Goal: Task Accomplishment & Management: Manage account settings

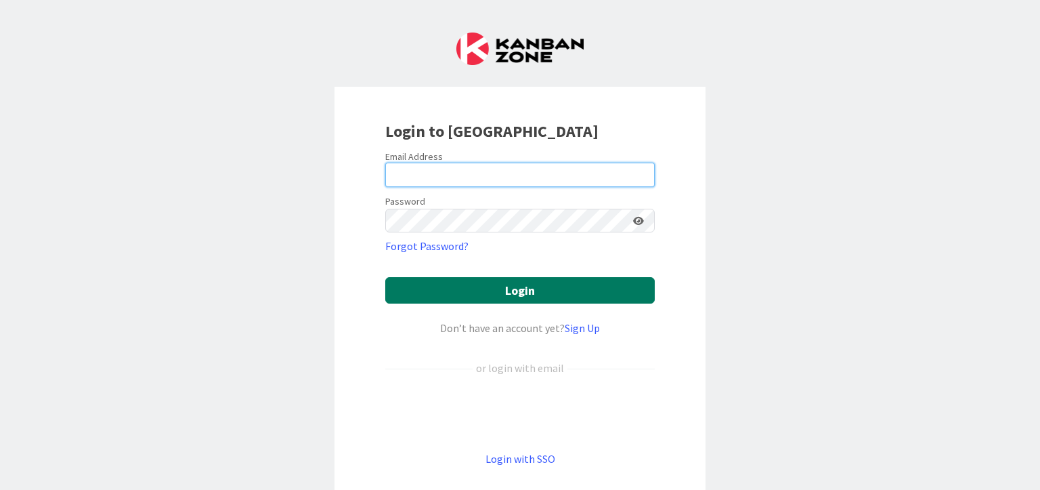
type input "[EMAIL_ADDRESS][PERSON_NAME][DOMAIN_NAME]"
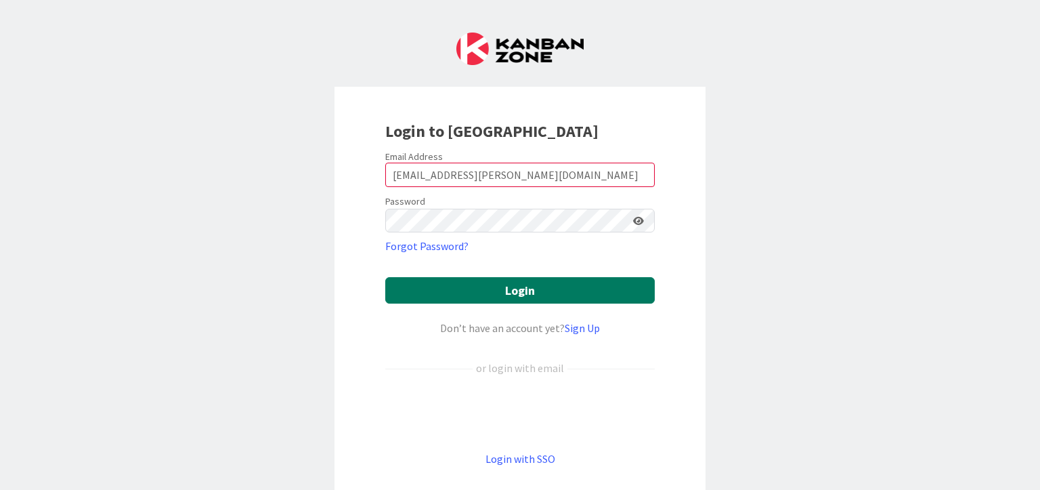
click at [533, 283] on button "Login" at bounding box center [520, 290] width 270 height 26
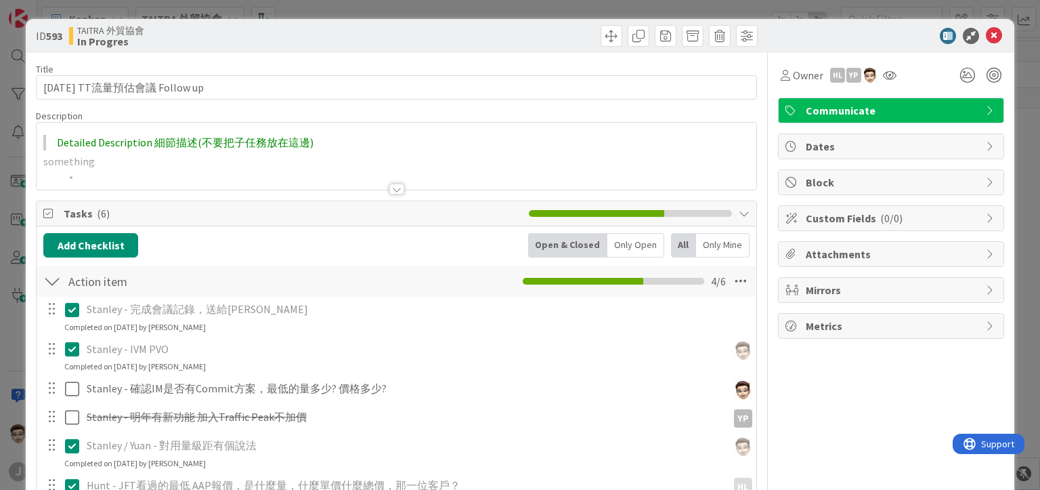
scroll to position [271, 0]
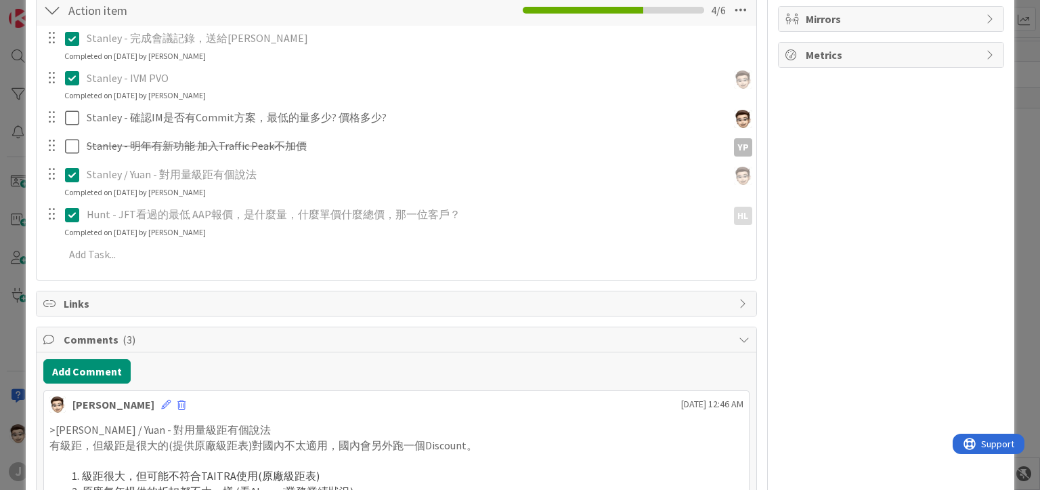
click at [0, 248] on div "ID 593 TAITRA 外貿協會 In Progres Title 29 / 128 [DATE] TT流量預估會議 Follow up Descript…" at bounding box center [520, 245] width 1040 height 490
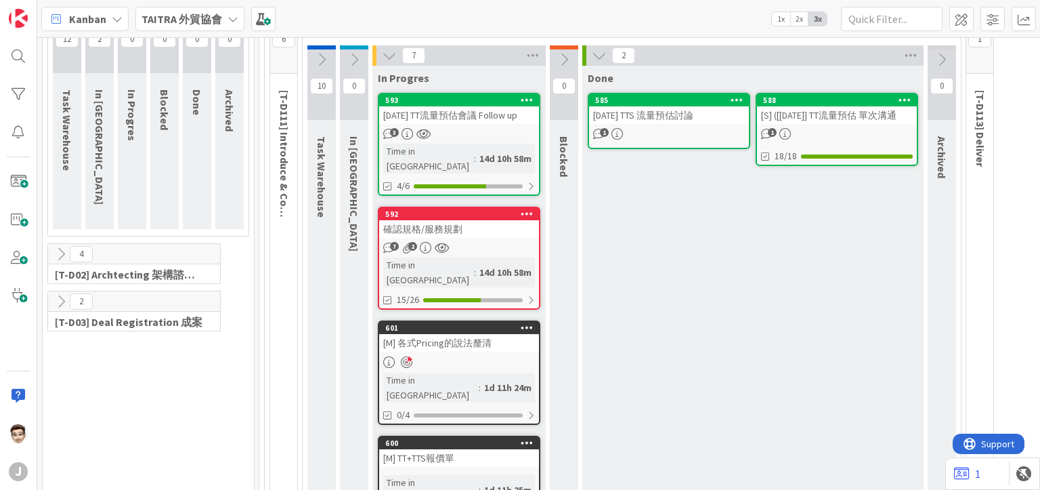
click at [471, 124] on div "[DATE] TT流量預估會議 Follow up" at bounding box center [459, 115] width 160 height 18
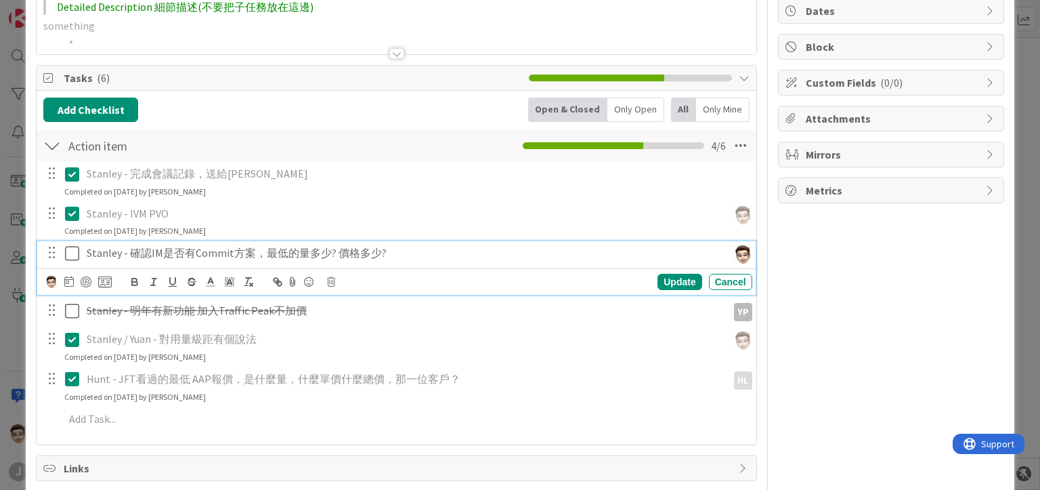
click at [238, 251] on p "Stanley - 確認IM是否有Commit方案，最低的量多少? 價格多少?" at bounding box center [404, 253] width 635 height 16
click at [314, 255] on p "Stanley - 確認IM是否有Commit方案，最低的量多少? 價格多少?" at bounding box center [404, 253] width 635 height 16
click at [778, 288] on div "Owner HL YP Communicate Dates Block Custom Fields ( 0/0 ) Attachments Mirrors M…" at bounding box center [891, 442] width 226 height 1050
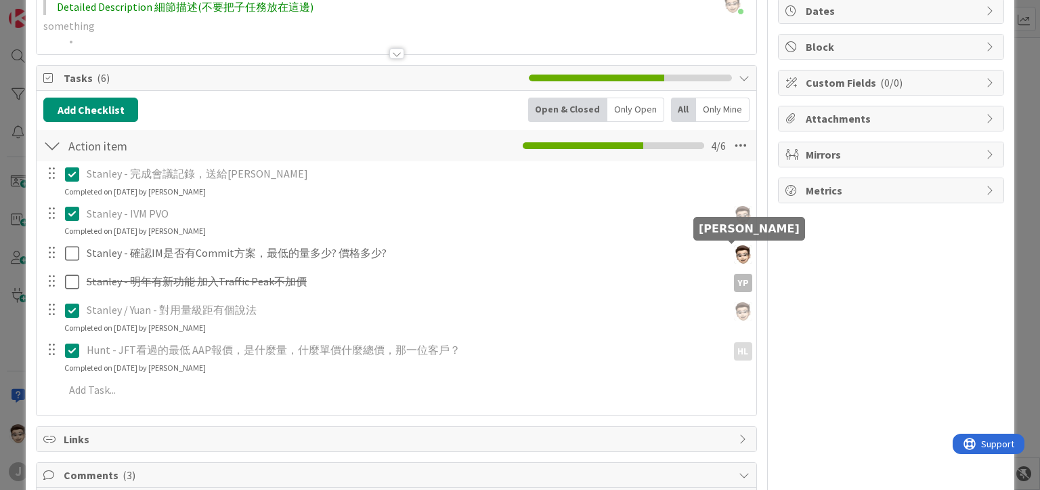
click at [734, 255] on img at bounding box center [743, 254] width 18 height 18
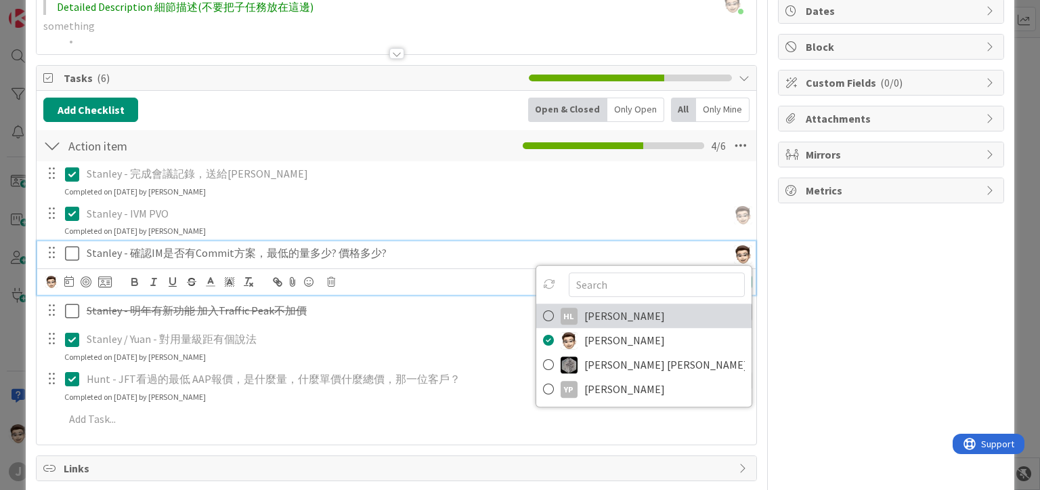
click at [561, 307] on div "HL" at bounding box center [569, 315] width 17 height 17
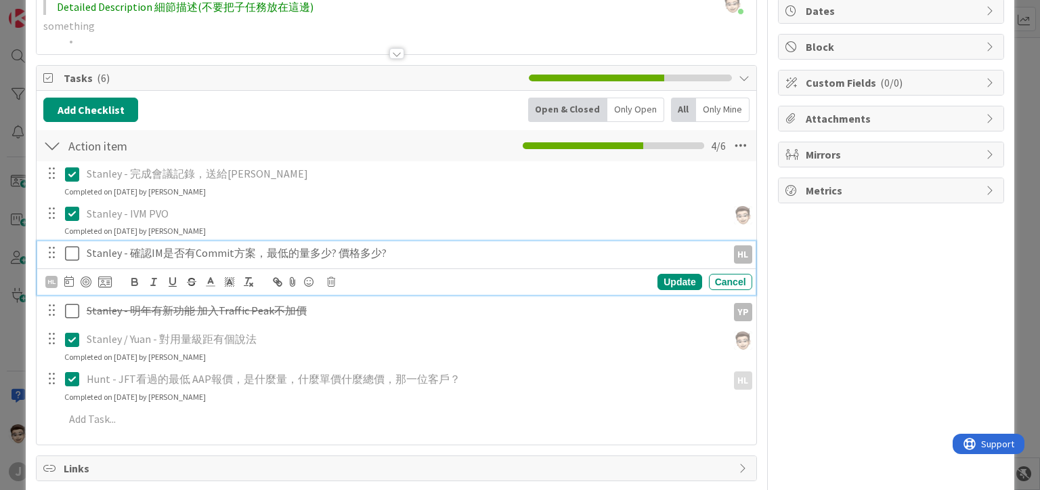
click at [804, 282] on div "Owner HL YP Communicate Dates Block Custom Fields ( 0/0 ) Attachments Mirrors M…" at bounding box center [891, 442] width 226 height 1050
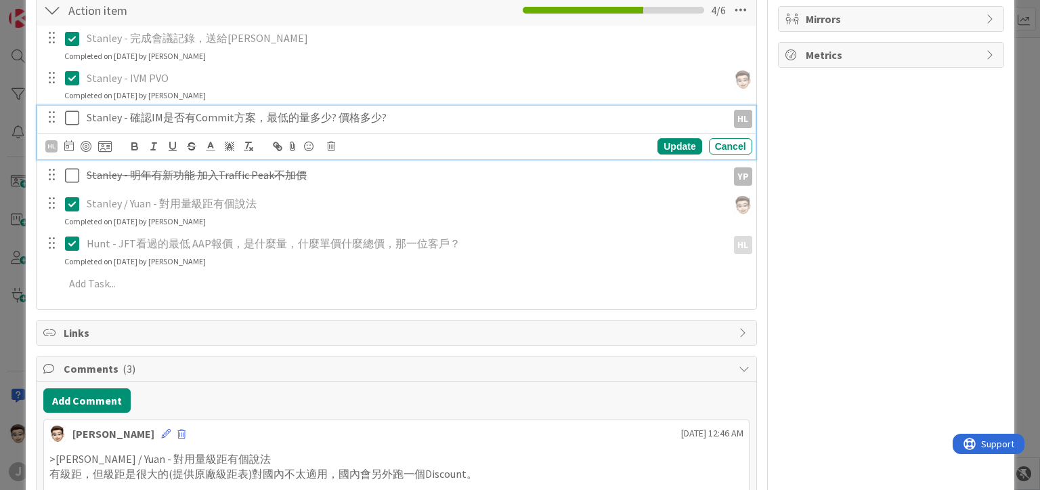
scroll to position [609, 0]
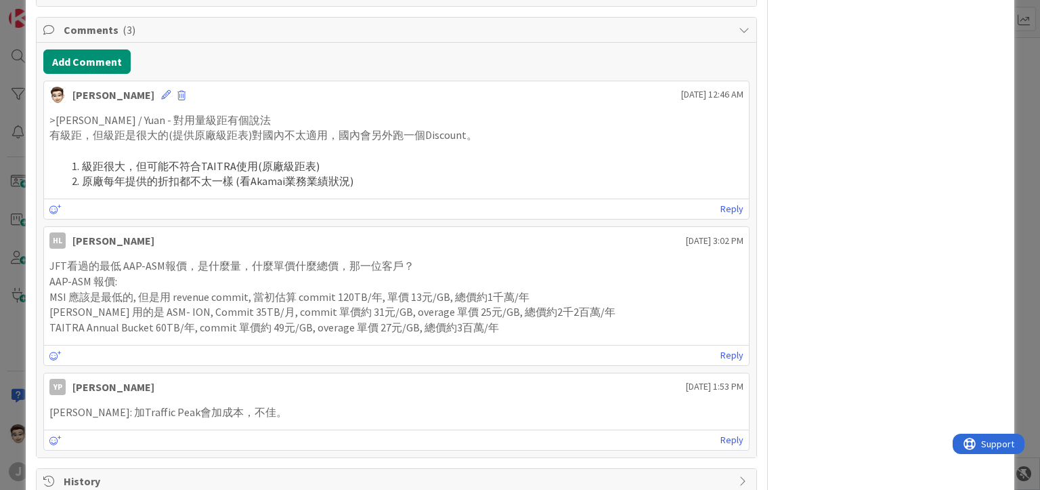
click at [0, 110] on div "ID 593 TAITRA 外貿協會 In Progres Title 29 / 128 [DATE] TT流量預估會議 Follow up Descript…" at bounding box center [520, 245] width 1040 height 490
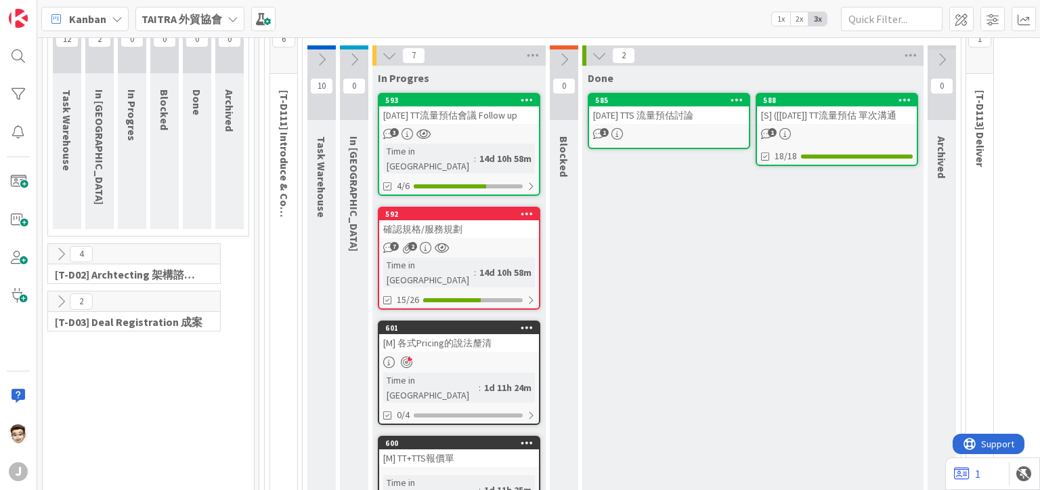
click at [502, 223] on div "確認規格/服務規劃" at bounding box center [459, 229] width 160 height 18
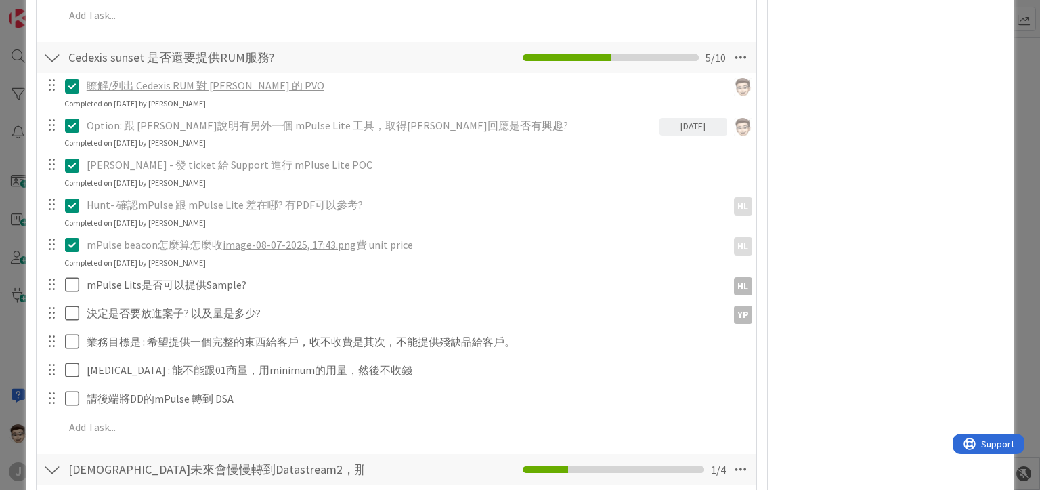
scroll to position [677, 0]
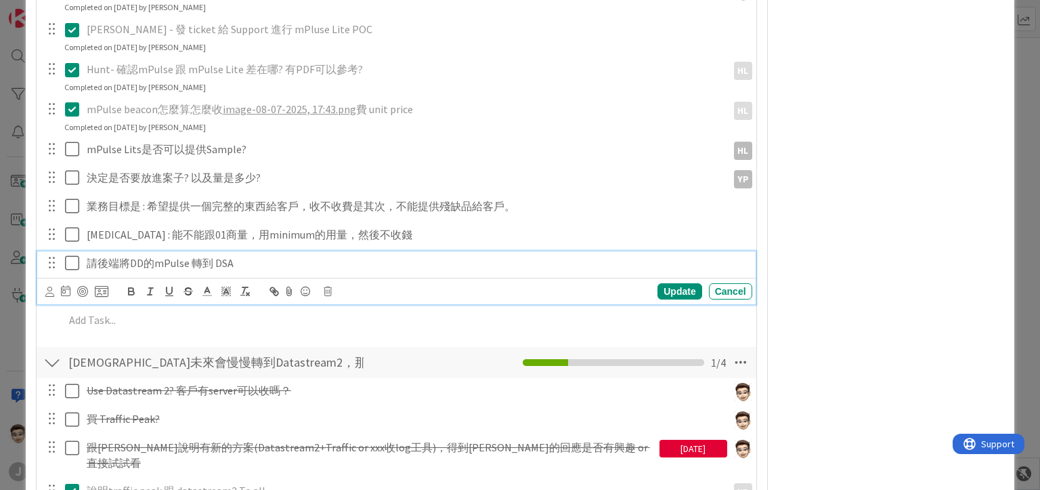
click at [203, 267] on p "請後端將DD的mPulse 轉到 DSA" at bounding box center [417, 263] width 660 height 16
click at [290, 264] on p "請後端將DD的mPulse 轉到 DSA" at bounding box center [417, 263] width 660 height 16
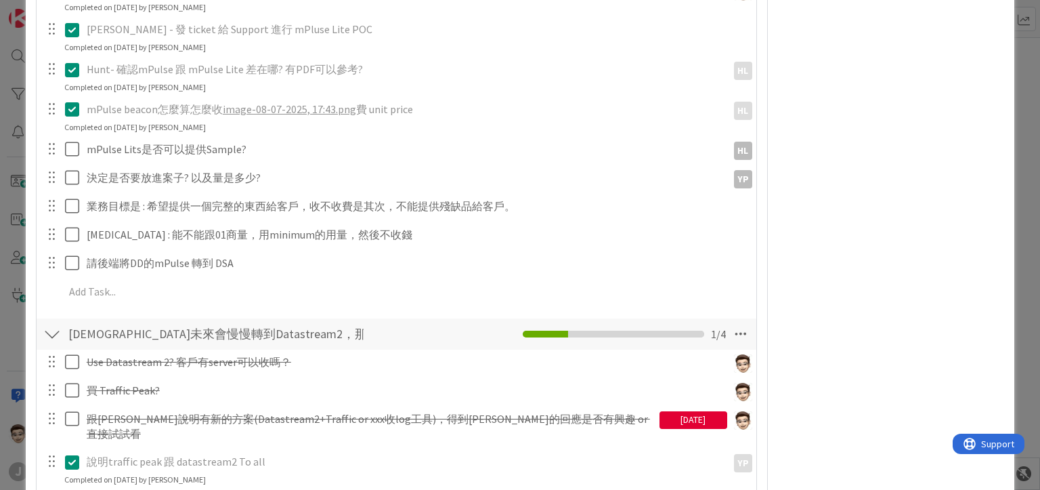
scroll to position [542, 0]
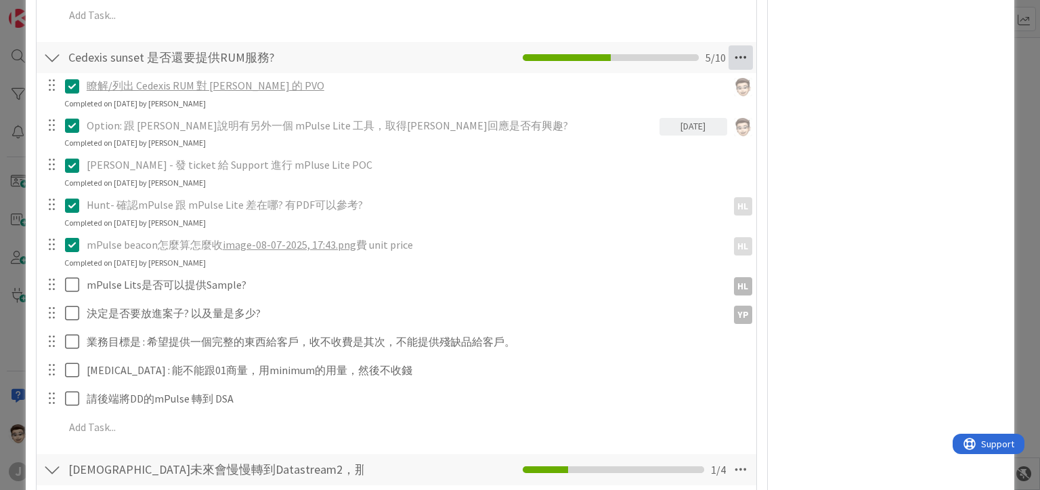
click at [729, 63] on icon at bounding box center [741, 57] width 24 height 24
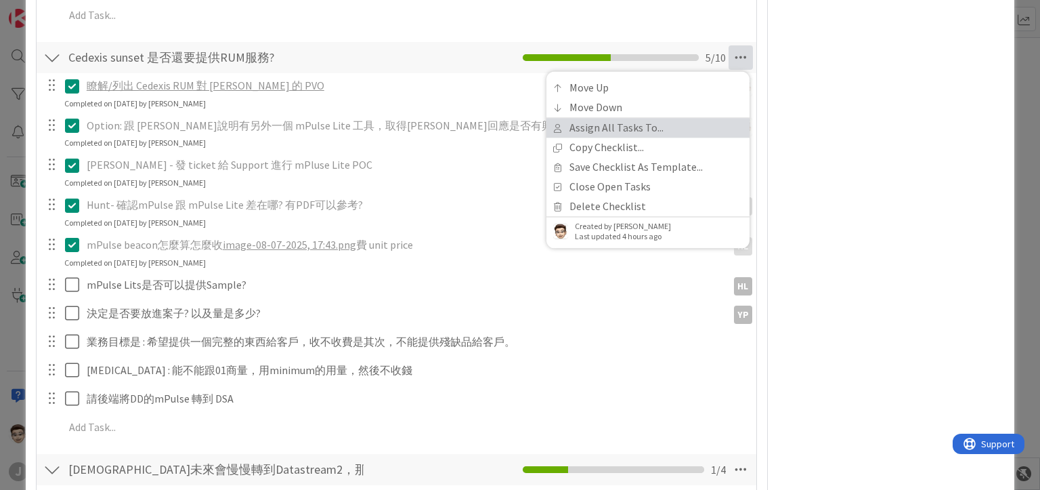
click at [650, 129] on link "Assign All Tasks To..." at bounding box center [647, 128] width 203 height 20
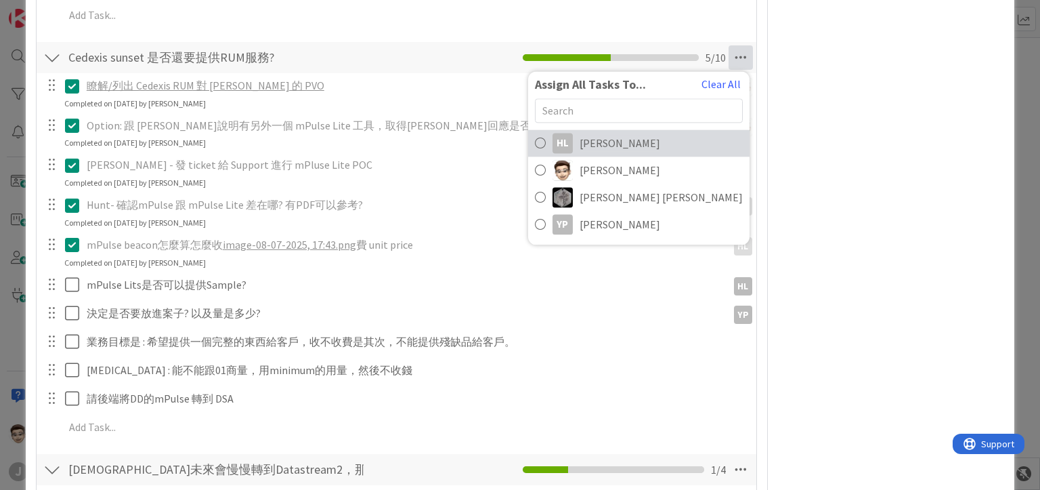
click at [607, 145] on span "[PERSON_NAME]" at bounding box center [620, 143] width 81 height 16
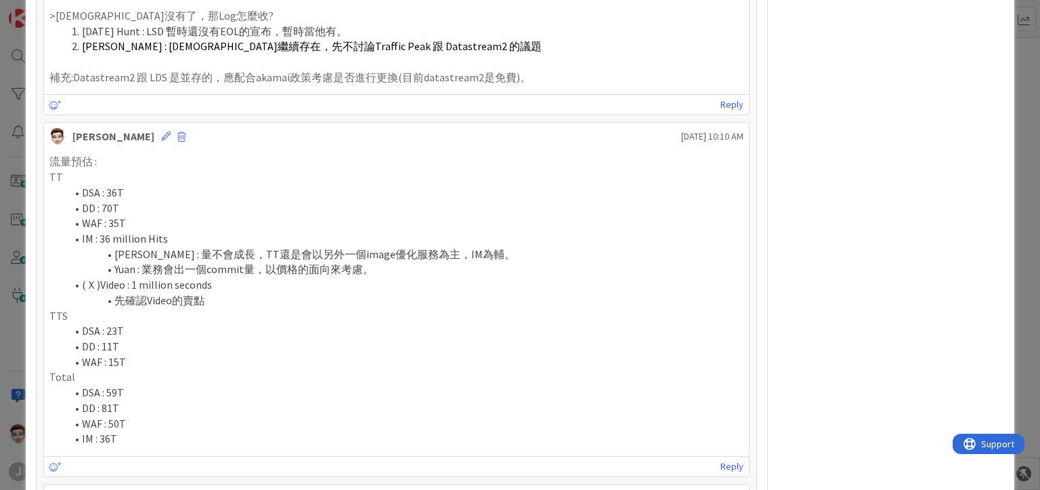
scroll to position [1625, 0]
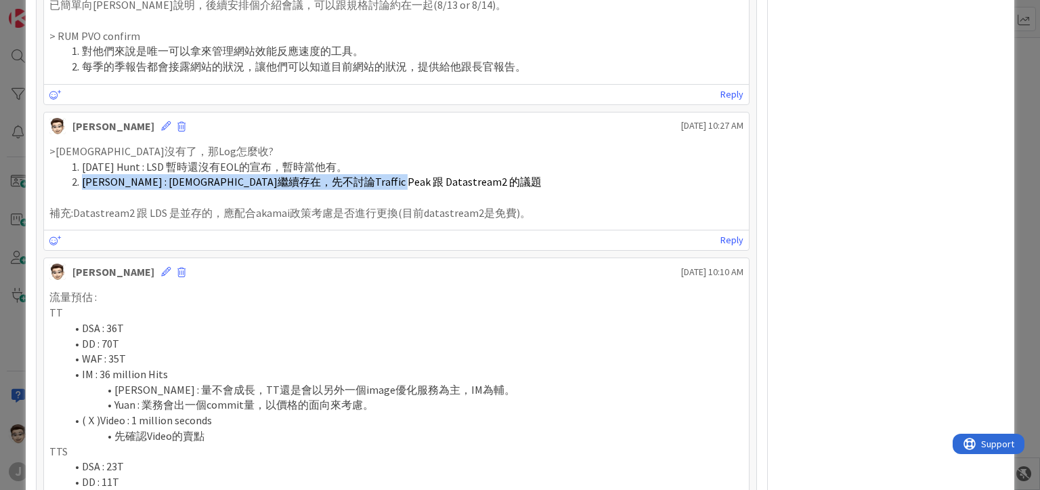
drag, startPoint x: 84, startPoint y: 166, endPoint x: 452, endPoint y: 165, distance: 368.4
click at [452, 174] on li "[PERSON_NAME] : [DEMOGRAPHIC_DATA]繼續存在，先不討論Traffic Peak 跟 Datastream2 的議題" at bounding box center [404, 182] width 677 height 16
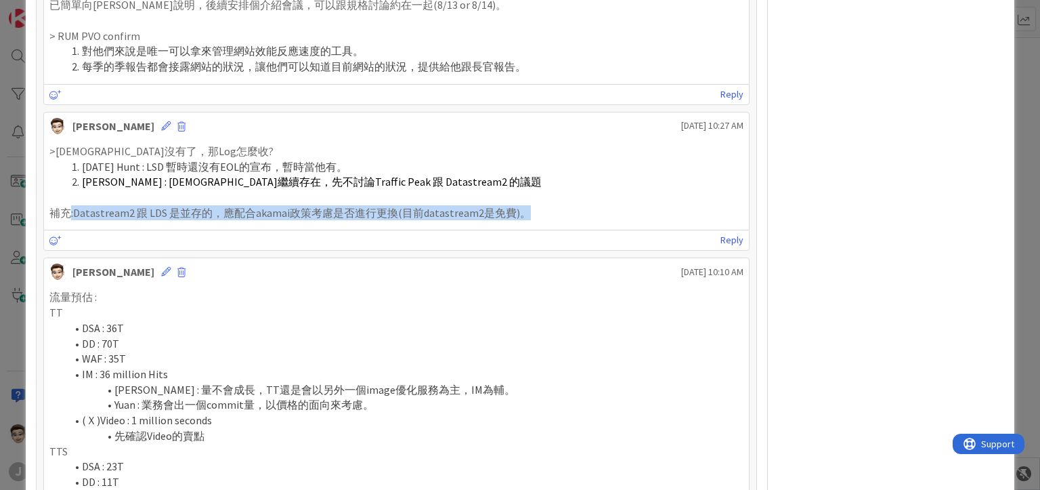
drag, startPoint x: 536, startPoint y: 196, endPoint x: 211, endPoint y: 196, distance: 325.0
click at [71, 205] on p "補充:Datastream2 跟 LDS 是並存的，應配合akamai政策考慮是否進行更換(目前datastream2是免費)。" at bounding box center [395, 213] width 693 height 16
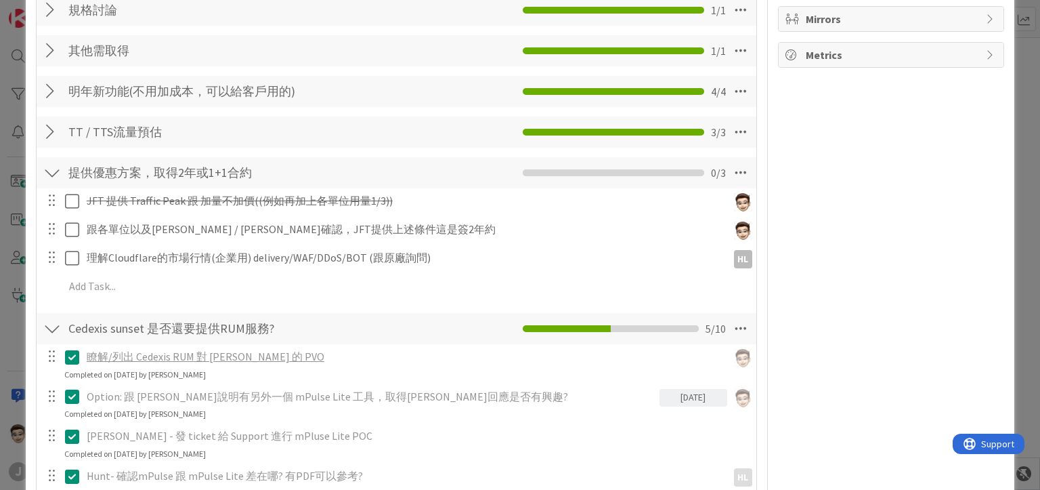
scroll to position [0, 0]
